Goal: Task Accomplishment & Management: Manage account settings

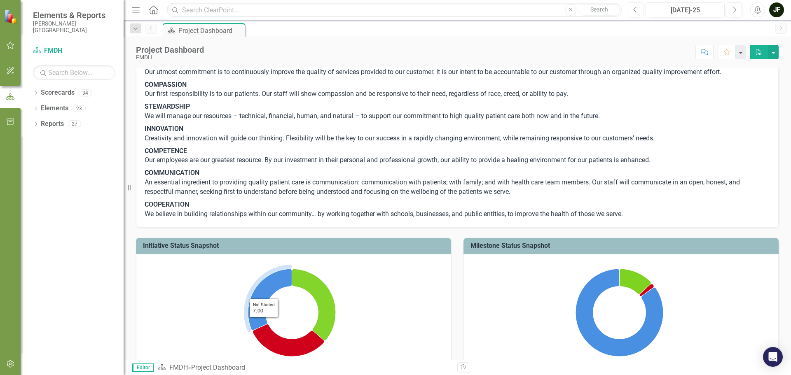
scroll to position [124, 0]
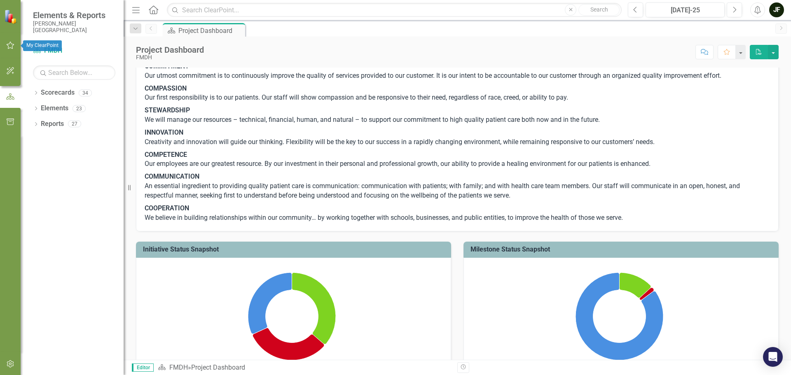
click at [11, 46] on icon "button" at bounding box center [10, 45] width 9 height 7
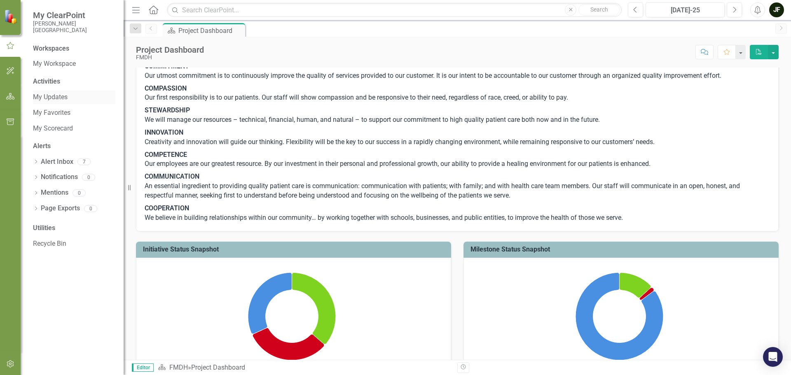
click at [47, 101] on link "My Updates" at bounding box center [74, 97] width 82 height 9
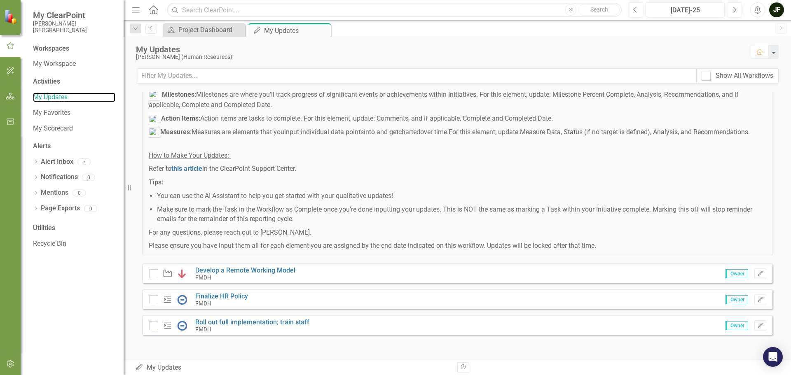
scroll to position [434, 0]
click at [201, 267] on link "Develop a Remote Working Model" at bounding box center [245, 271] width 100 height 8
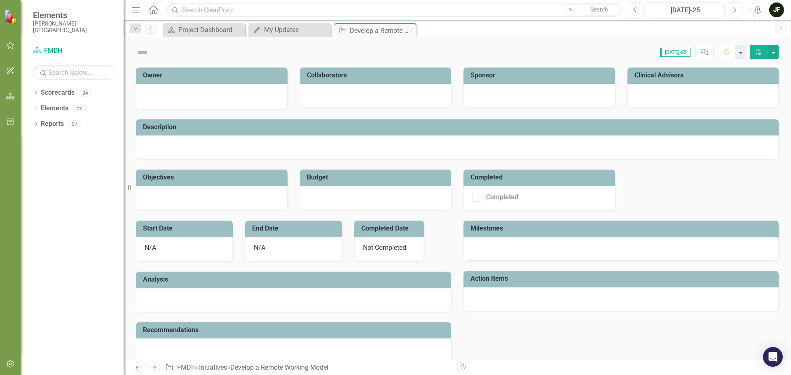
checkbox input "true"
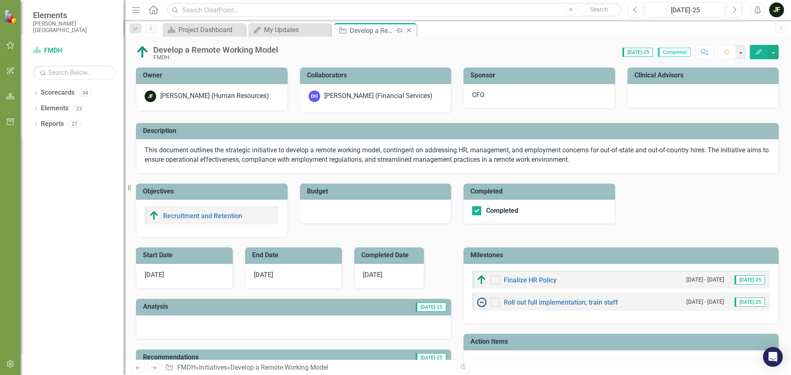
click at [409, 30] on icon "Close" at bounding box center [409, 30] width 8 height 7
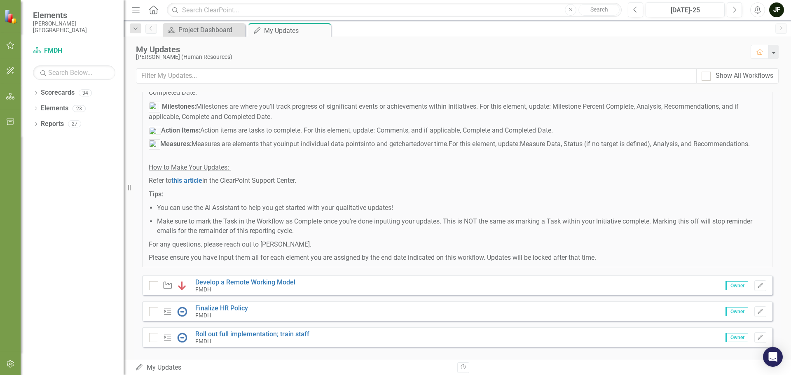
scroll to position [434, 0]
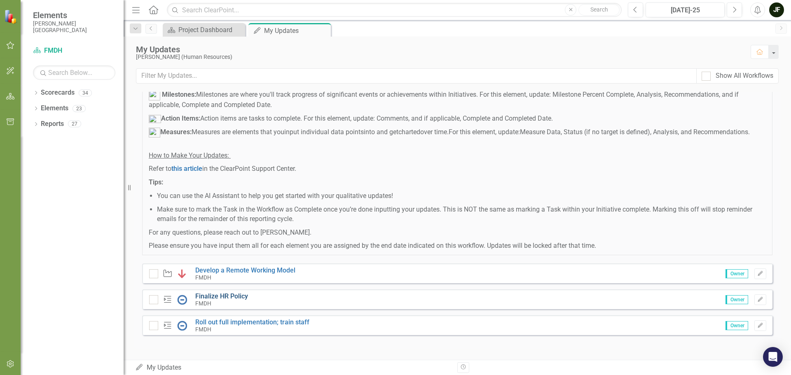
click at [222, 295] on link "Finalize HR Policy" at bounding box center [221, 296] width 53 height 8
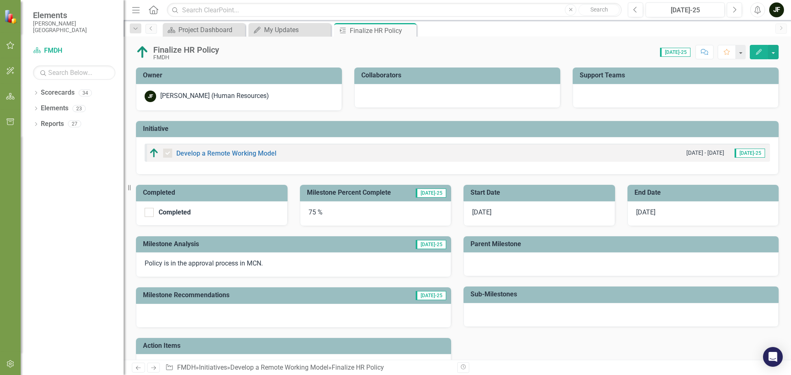
click at [310, 213] on div "75 %" at bounding box center [376, 213] width 152 height 25
click at [311, 214] on div "75 %" at bounding box center [376, 213] width 152 height 25
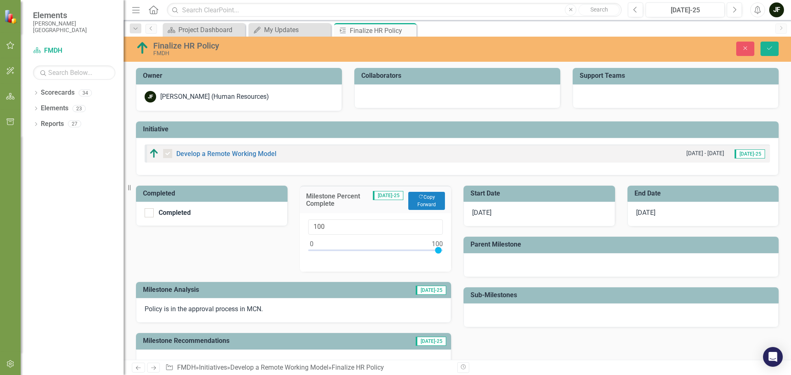
type input "99"
drag, startPoint x: 405, startPoint y: 250, endPoint x: 435, endPoint y: 249, distance: 30.5
click at [435, 249] on div at bounding box center [436, 250] width 7 height 7
click at [479, 342] on div "Completed Completed Milestone Percent Complete [DATE]-25 Copy Forward Copy Forw…" at bounding box center [457, 299] width 655 height 249
click at [767, 51] on button "Save" at bounding box center [769, 49] width 18 height 14
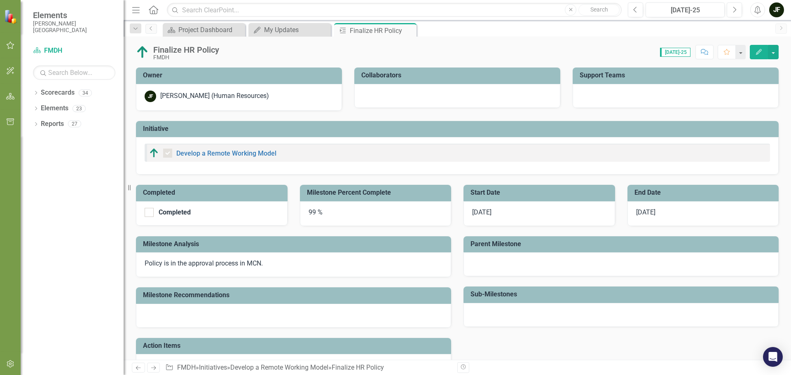
checkbox input "true"
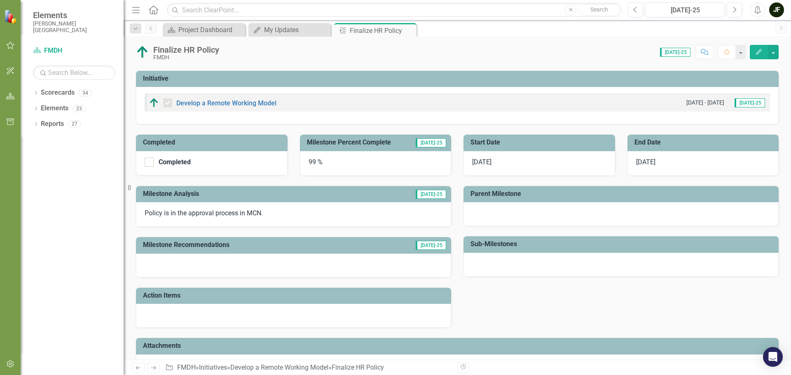
scroll to position [77, 0]
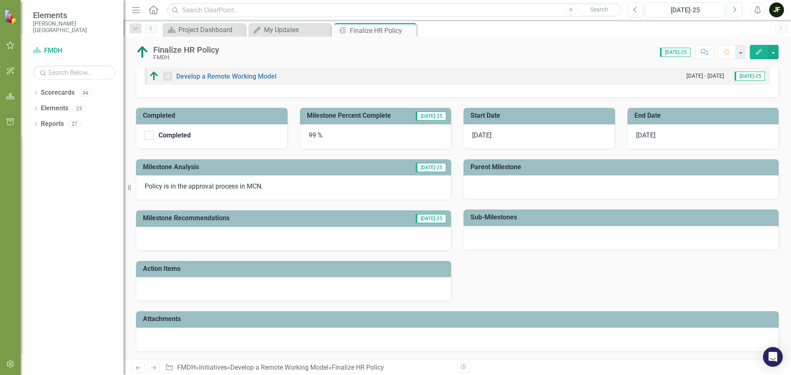
click at [434, 166] on span "[DATE]-25" at bounding box center [431, 167] width 30 height 9
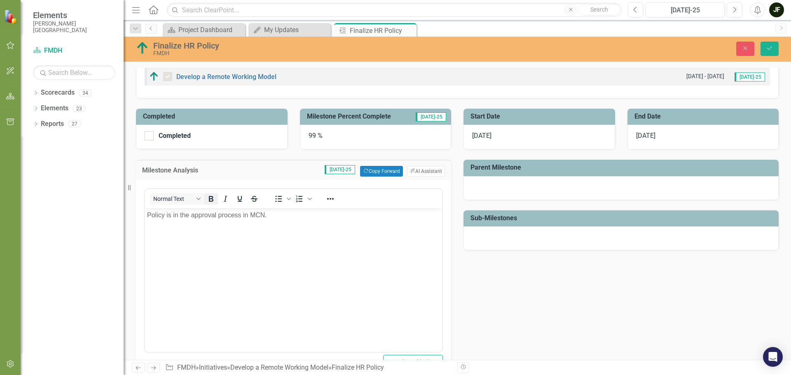
scroll to position [0, 0]
click at [275, 217] on p "Policy is in the approval process in MCN." at bounding box center [293, 215] width 293 height 10
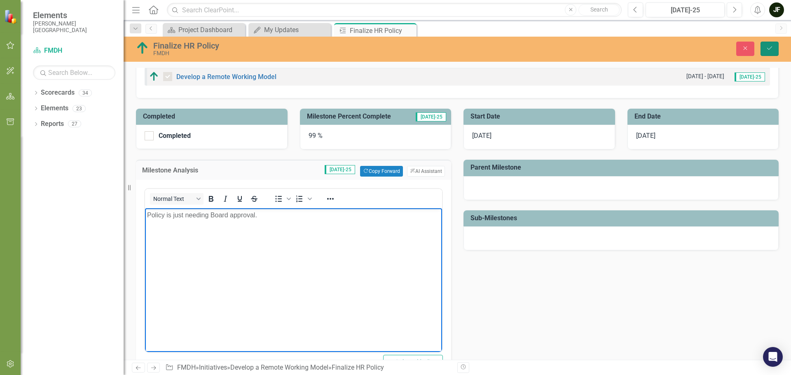
click at [770, 49] on icon "Save" at bounding box center [769, 48] width 7 height 6
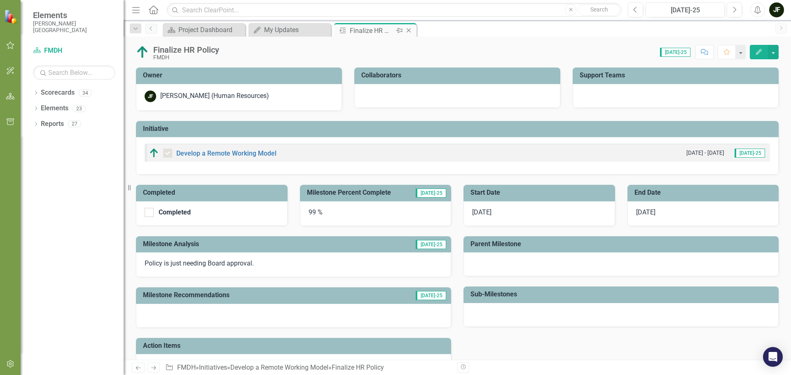
click at [407, 31] on icon "Close" at bounding box center [409, 30] width 8 height 7
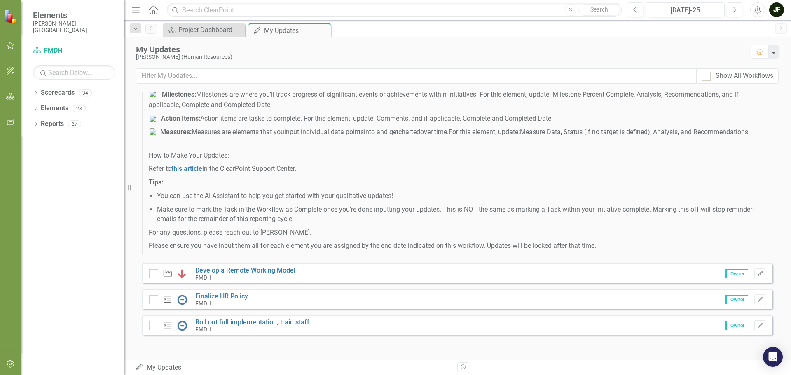
scroll to position [434, 0]
click at [155, 275] on div at bounding box center [153, 273] width 9 height 9
click at [154, 275] on input "checkbox" at bounding box center [151, 271] width 5 height 5
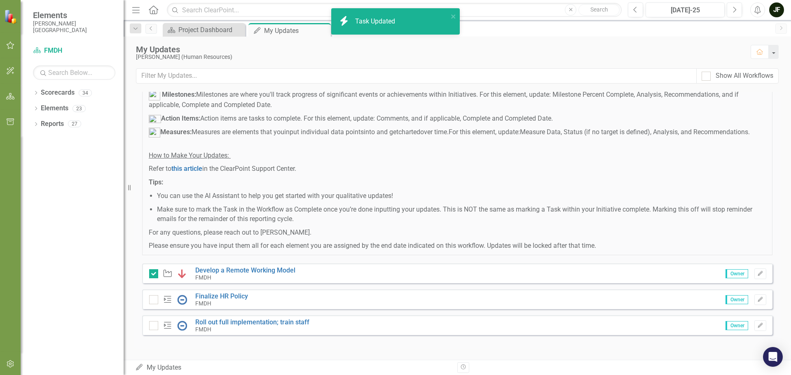
checkbox input "true"
click at [153, 298] on input "checkbox" at bounding box center [151, 297] width 5 height 5
checkbox input "true"
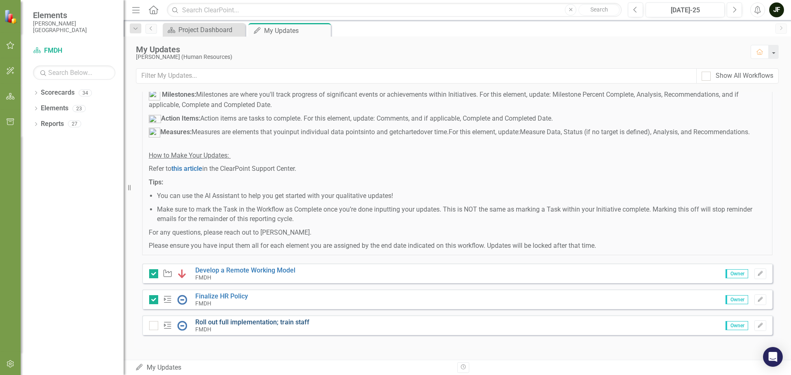
click at [223, 323] on link "Roll out full implementation; train staff" at bounding box center [252, 322] width 114 height 8
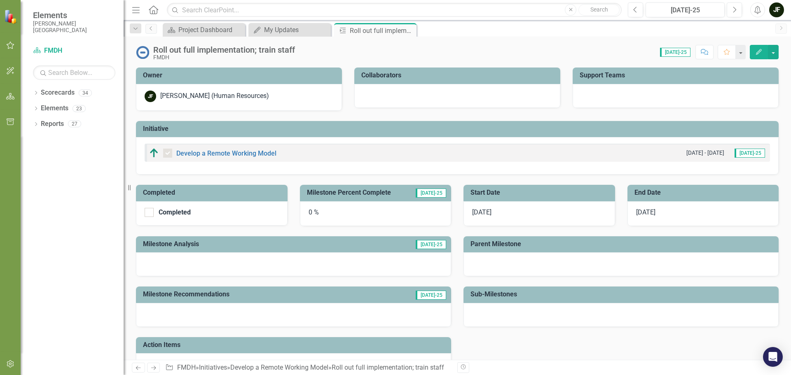
click at [195, 262] on div at bounding box center [293, 265] width 315 height 24
click at [279, 264] on div at bounding box center [293, 265] width 315 height 24
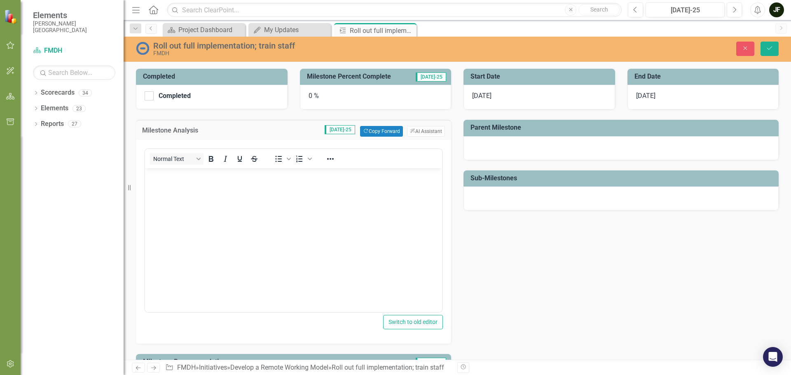
scroll to position [124, 0]
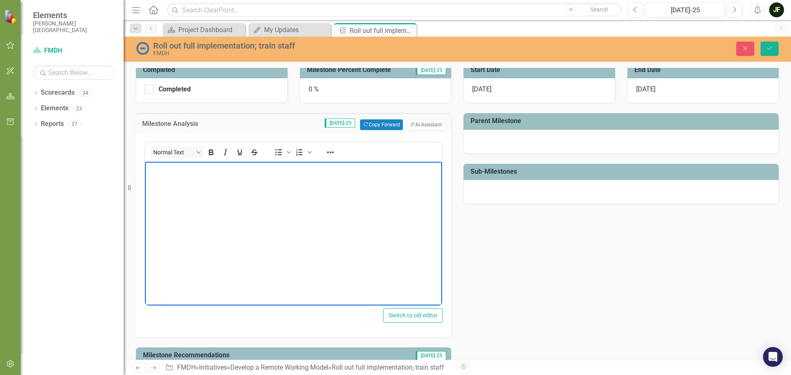
click at [176, 178] on body "Rich Text Area. Press ALT-0 for help." at bounding box center [293, 224] width 297 height 124
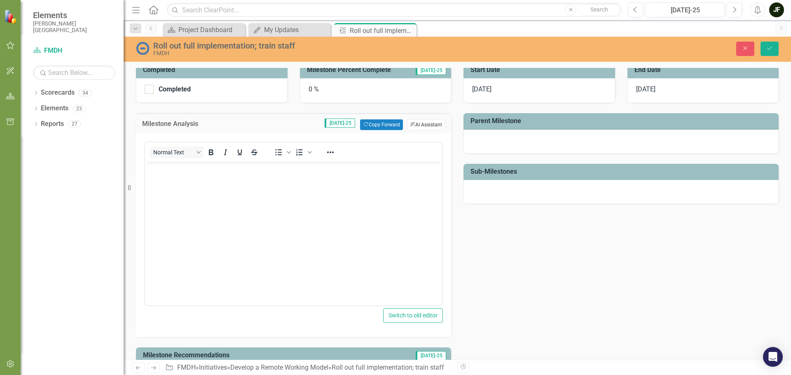
click at [424, 125] on button "ClearPoint AI AI Assistant" at bounding box center [426, 124] width 38 height 11
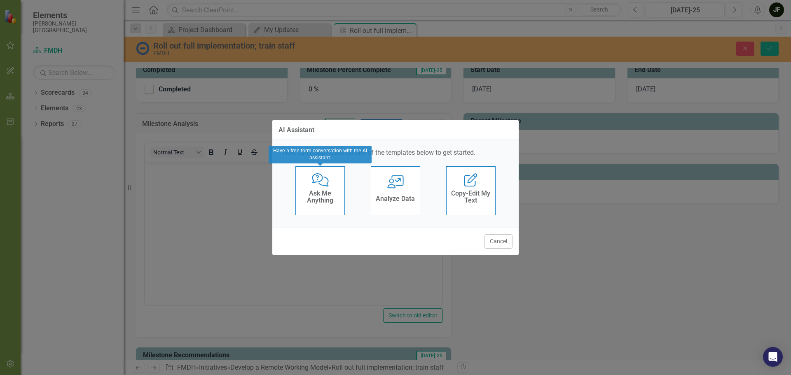
click at [324, 203] on h4 "Ask Me Anything" at bounding box center [320, 197] width 40 height 14
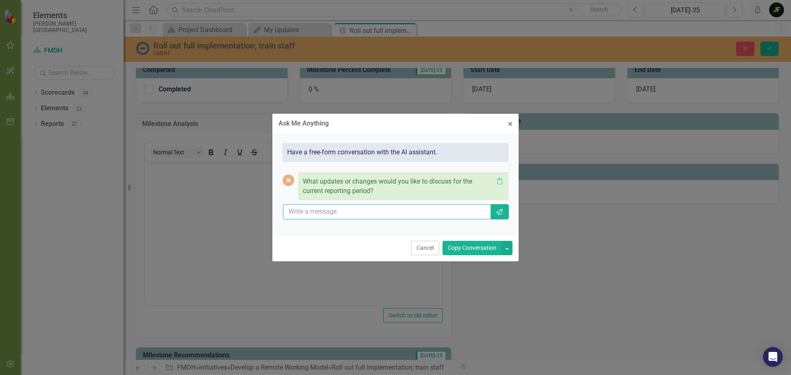
click at [320, 212] on input "text" at bounding box center [387, 211] width 208 height 15
type input "O"
type input "B"
type input "Write a short summary of the following. Once the remote work policy has been ap…"
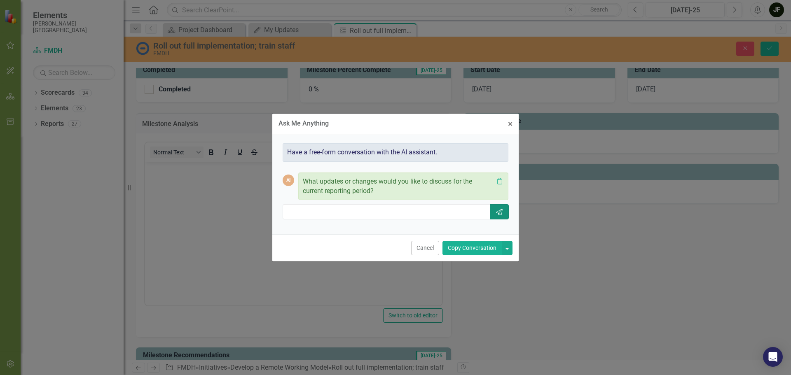
scroll to position [0, 0]
click at [504, 212] on button "Send" at bounding box center [499, 211] width 19 height 15
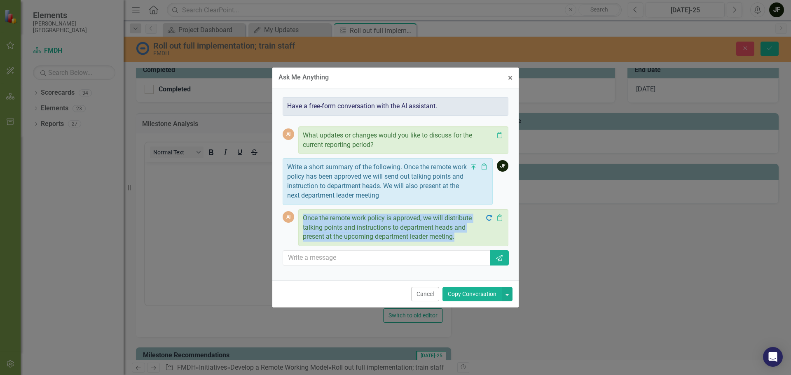
drag, startPoint x: 304, startPoint y: 217, endPoint x: 458, endPoint y: 235, distance: 155.6
click at [458, 235] on p "Once the remote work policy is approved, we will distribute talking points and …" at bounding box center [394, 228] width 182 height 28
copy p "Once the remote work policy is approved, we will distribute talking points and …"
click at [431, 292] on button "Cancel" at bounding box center [425, 294] width 28 height 14
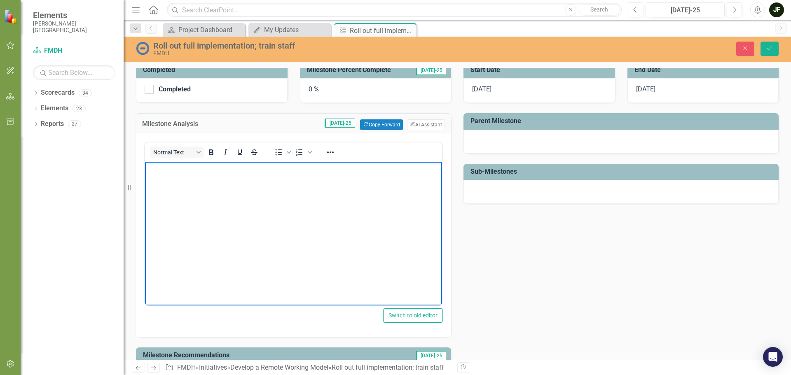
click at [182, 194] on body "Rich Text Area. Press ALT-0 for help." at bounding box center [293, 224] width 297 height 124
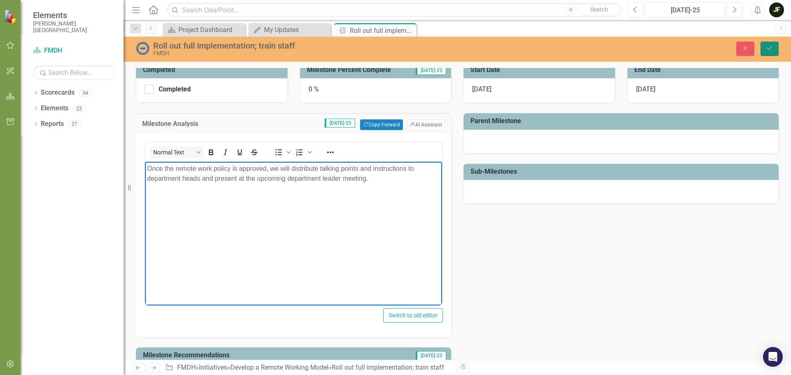
click at [765, 48] on button "Save" at bounding box center [769, 49] width 18 height 14
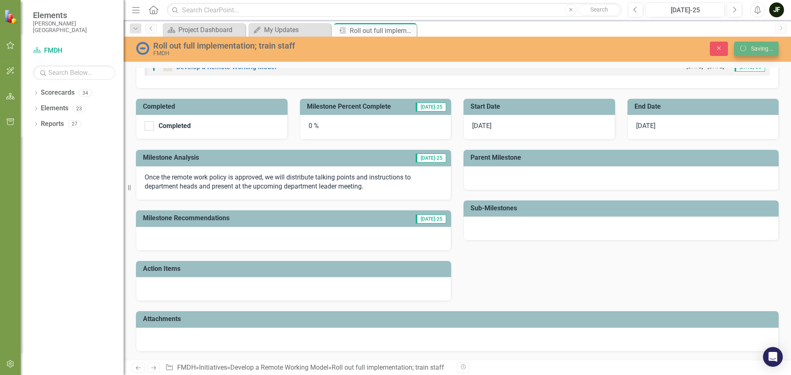
scroll to position [87, 0]
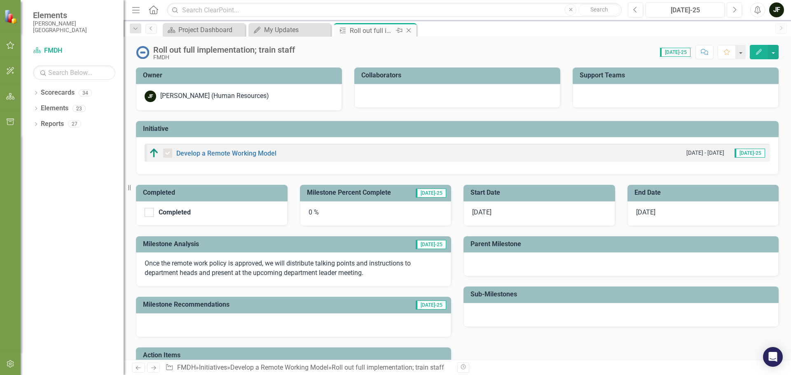
click at [410, 30] on icon "Close" at bounding box center [409, 30] width 8 height 7
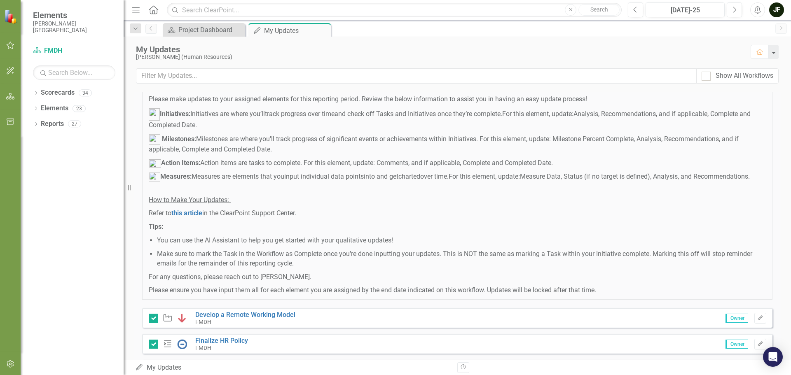
scroll to position [434, 0]
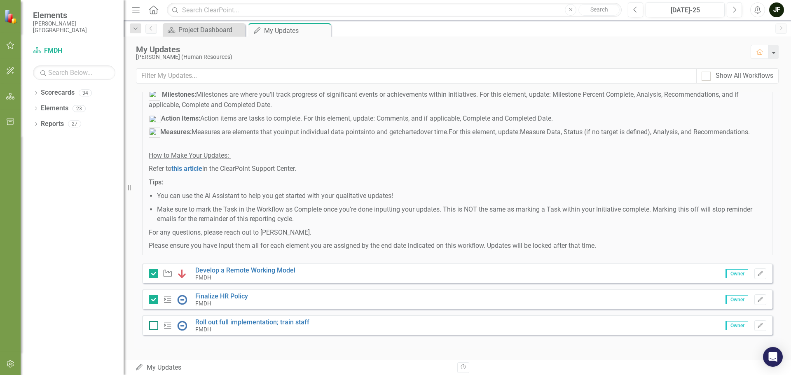
click at [152, 327] on div at bounding box center [153, 325] width 9 height 9
click at [152, 327] on input "checkbox" at bounding box center [151, 323] width 5 height 5
checkbox input "true"
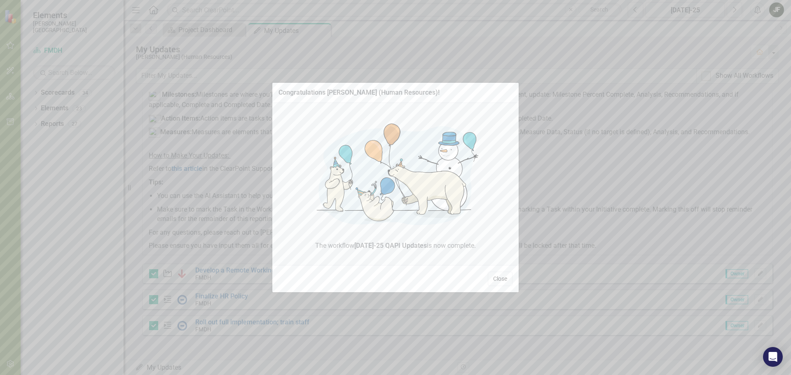
click at [501, 277] on button "Close" at bounding box center [500, 279] width 25 height 14
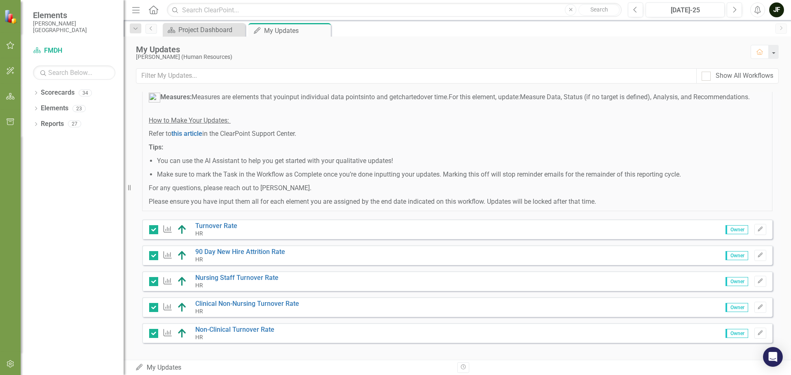
scroll to position [0, 0]
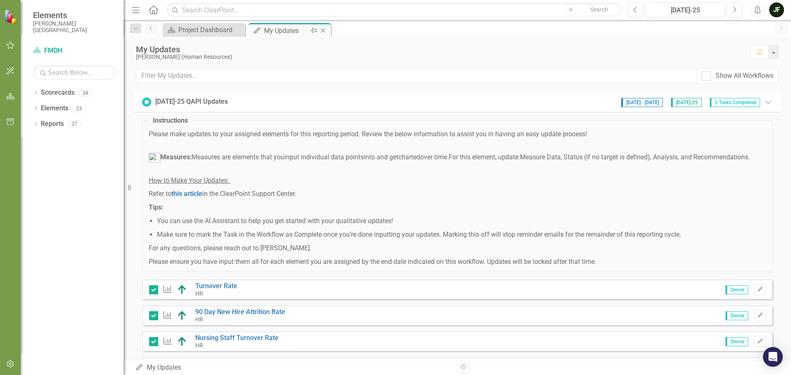
click at [321, 30] on icon "Close" at bounding box center [323, 30] width 8 height 7
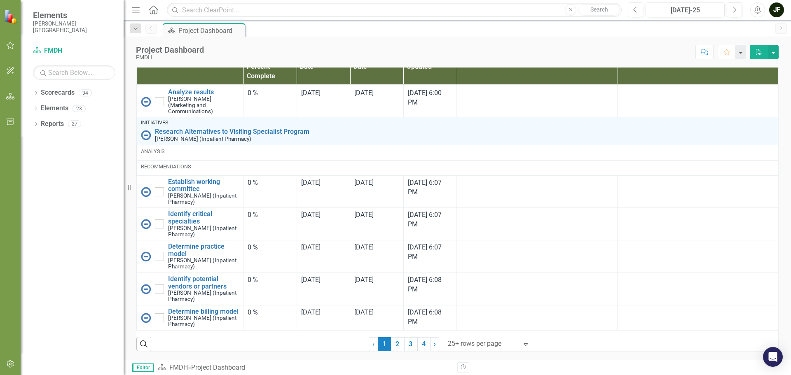
scroll to position [1172, 0]
click at [393, 342] on link "2" at bounding box center [397, 344] width 13 height 14
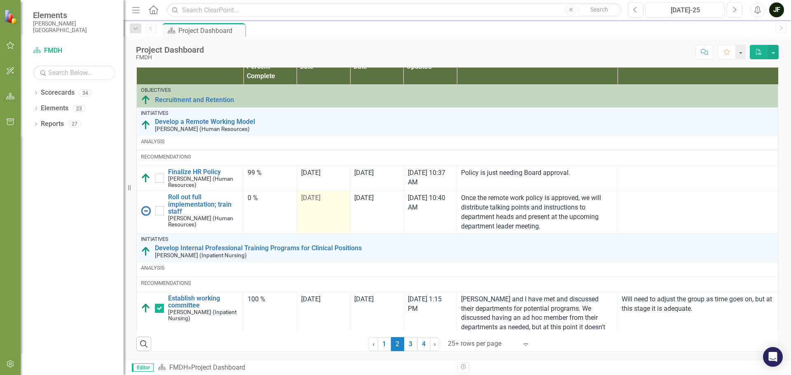
checkbox input "true"
checkbox input "false"
